Goal: Feedback & Contribution: Leave review/rating

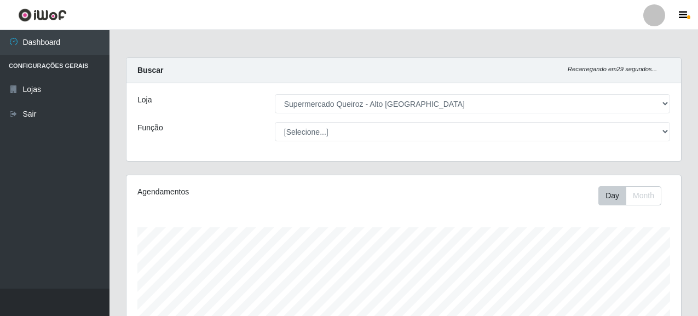
select select "496"
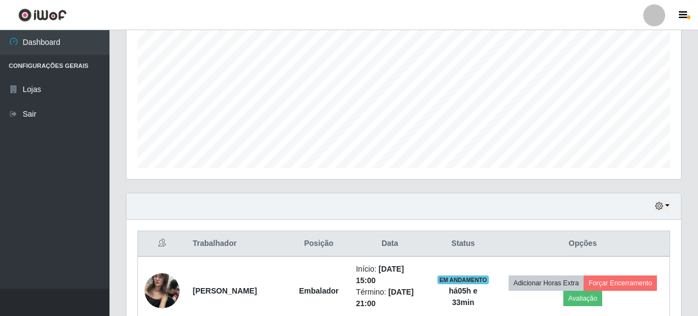
scroll to position [216, 0]
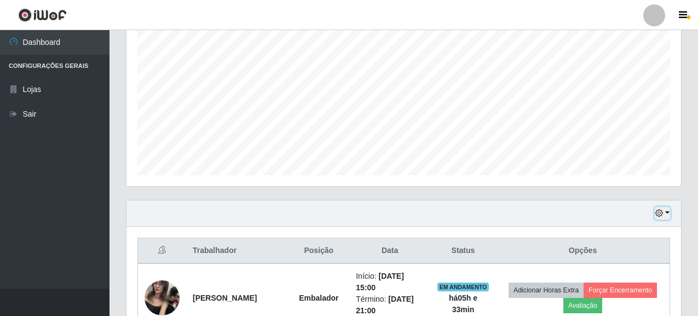
click at [660, 211] on icon "button" at bounding box center [659, 213] width 8 height 8
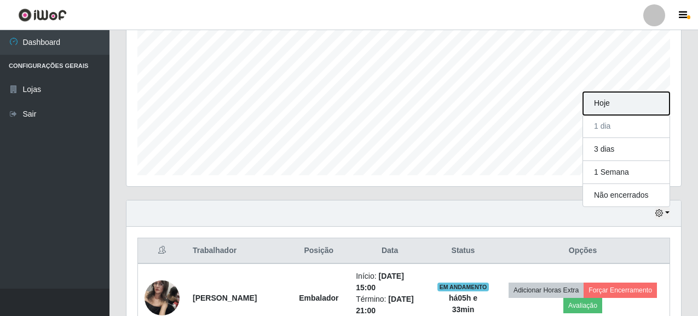
click at [619, 94] on button "Hoje" at bounding box center [626, 103] width 86 height 23
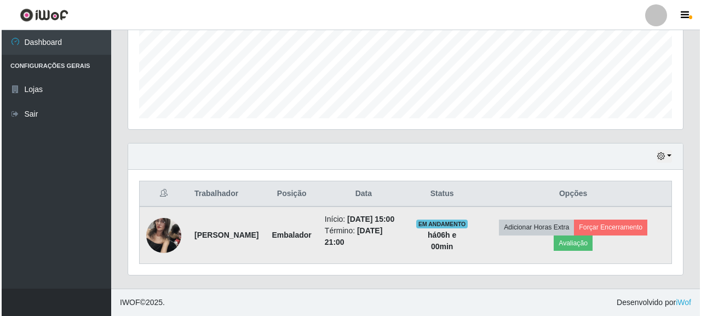
scroll to position [285, 0]
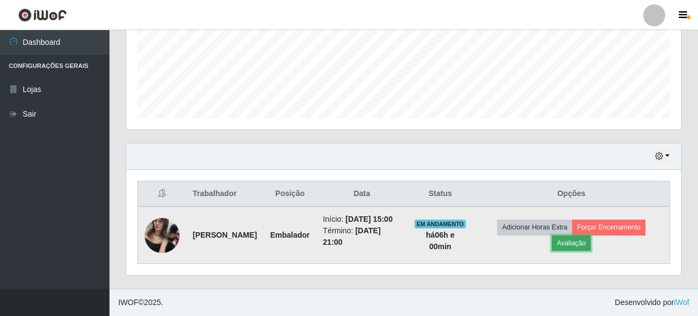
click at [591, 236] on button "Avaliação" at bounding box center [571, 242] width 39 height 15
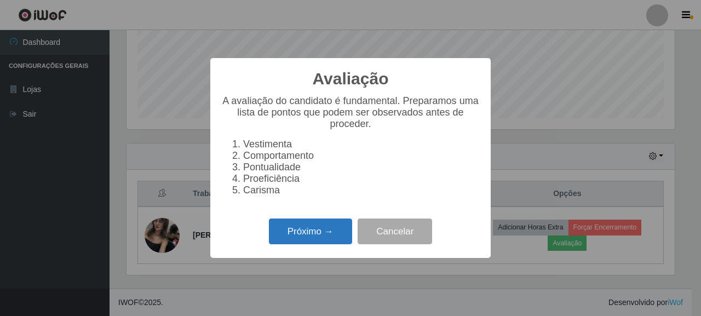
click at [305, 231] on button "Próximo →" at bounding box center [310, 231] width 83 height 26
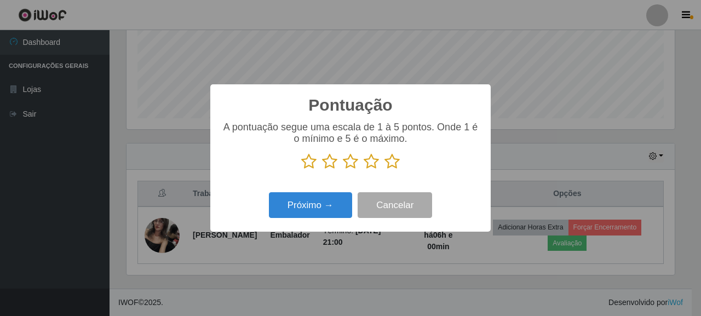
scroll to position [547053, 546732]
click at [330, 198] on button "Próximo →" at bounding box center [310, 205] width 83 height 26
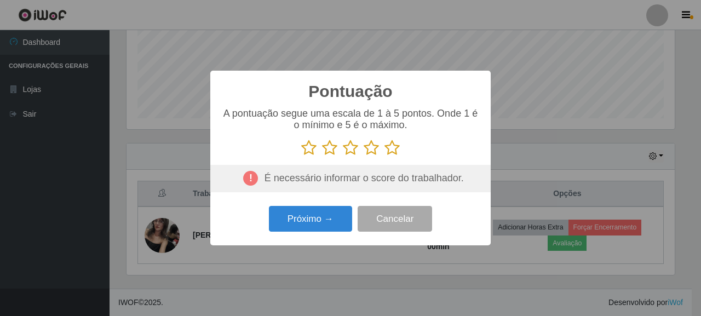
click at [393, 143] on icon at bounding box center [391, 148] width 15 height 16
click at [384, 156] on input "radio" at bounding box center [384, 156] width 0 height 0
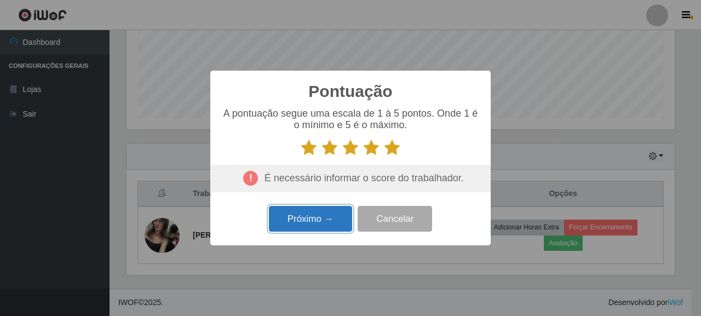
click at [324, 216] on button "Próximo →" at bounding box center [310, 219] width 83 height 26
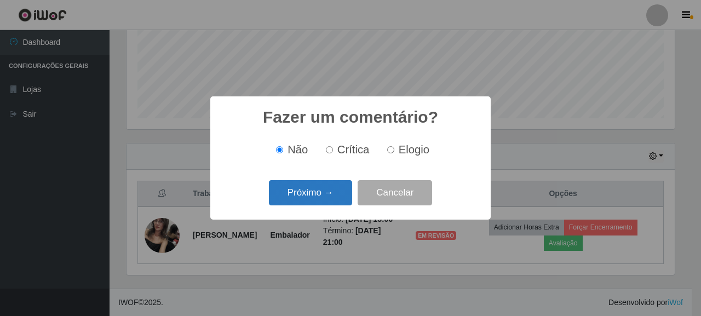
click at [332, 199] on button "Próximo →" at bounding box center [310, 193] width 83 height 26
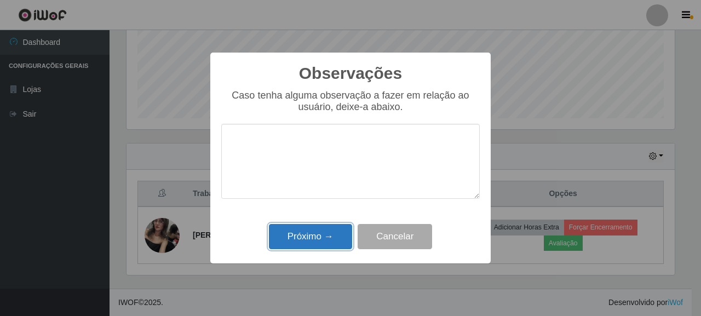
click at [308, 242] on button "Próximo →" at bounding box center [310, 237] width 83 height 26
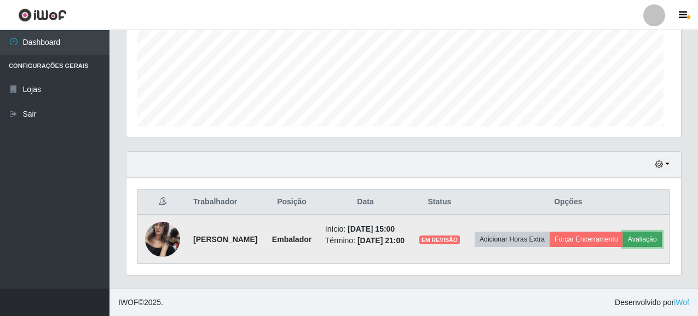
scroll to position [227, 554]
click at [598, 231] on button "Forçar Encerramento" at bounding box center [585, 238] width 73 height 15
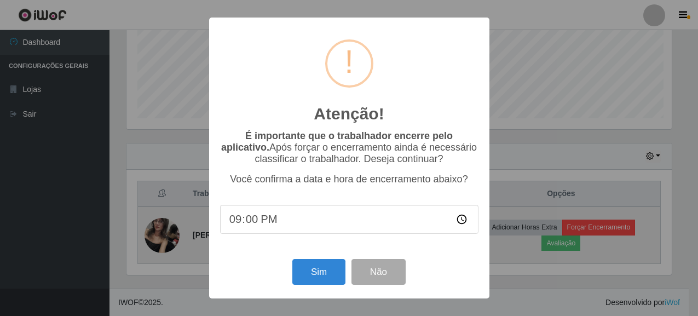
scroll to position [227, 548]
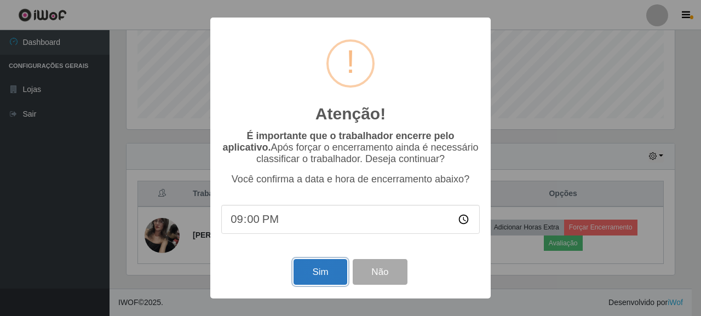
click at [323, 274] on button "Sim" at bounding box center [319, 272] width 53 height 26
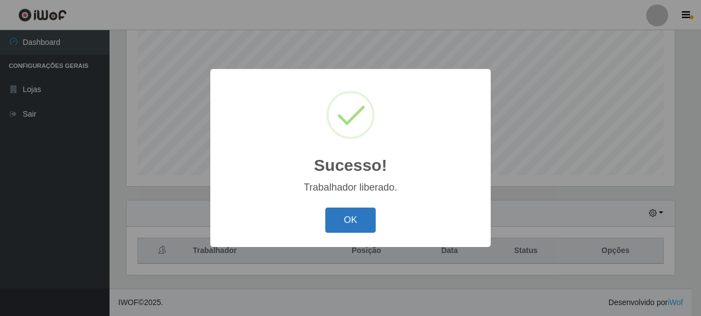
click at [332, 221] on button "OK" at bounding box center [350, 220] width 51 height 26
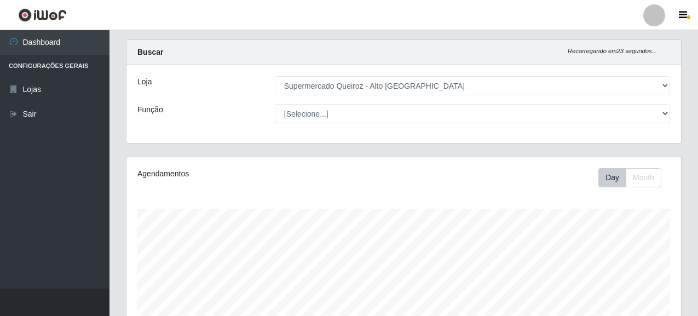
scroll to position [0, 0]
